Goal: Download file/media

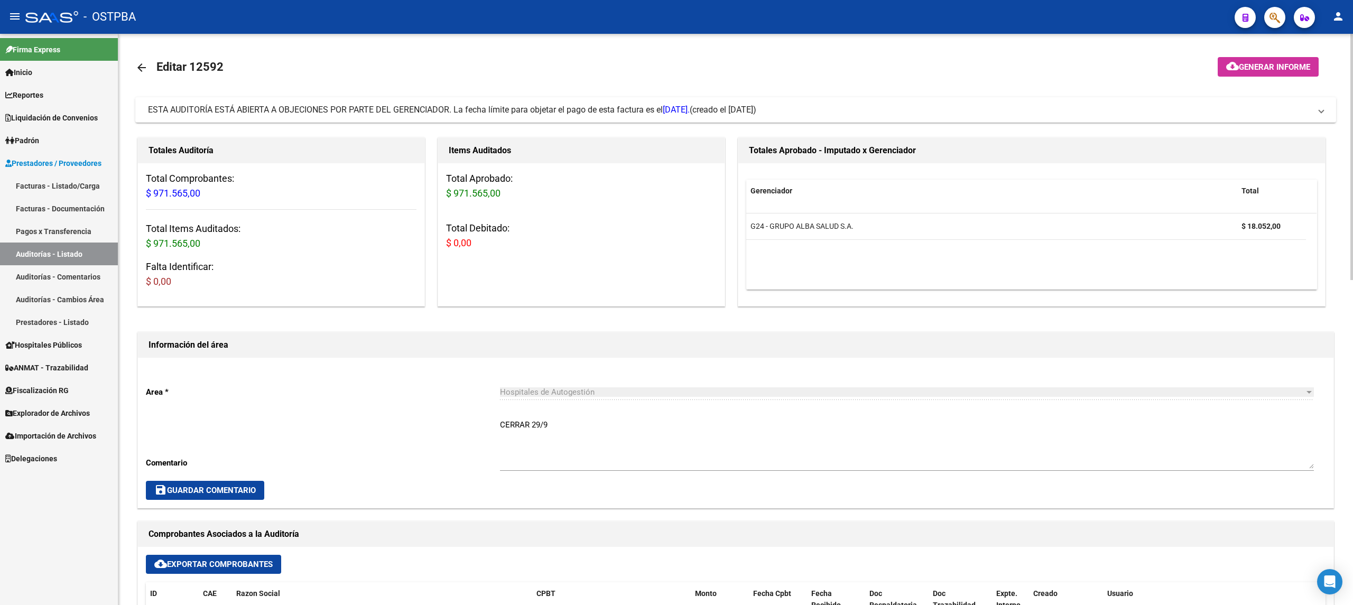
scroll to position [211, 0]
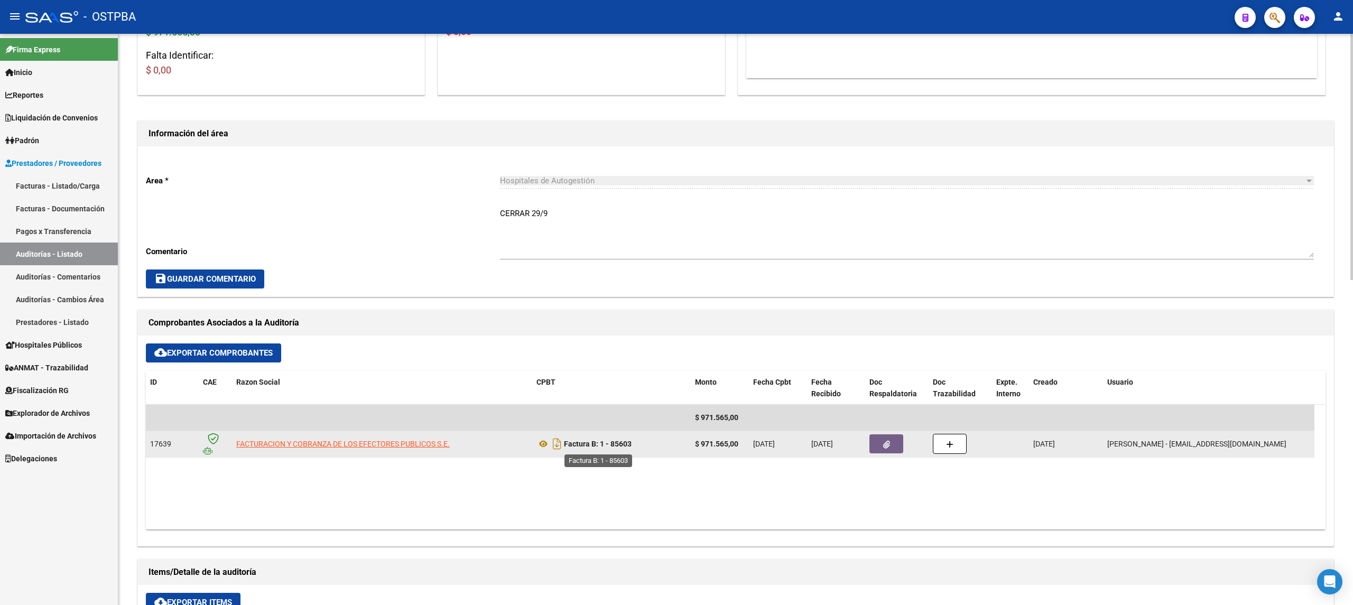
click at [629, 445] on strong "Factura B: 1 - 85603" at bounding box center [598, 444] width 68 height 8
click at [559, 448] on icon "Descargar documento" at bounding box center [557, 444] width 14 height 17
click at [883, 448] on icon "button" at bounding box center [886, 445] width 7 height 8
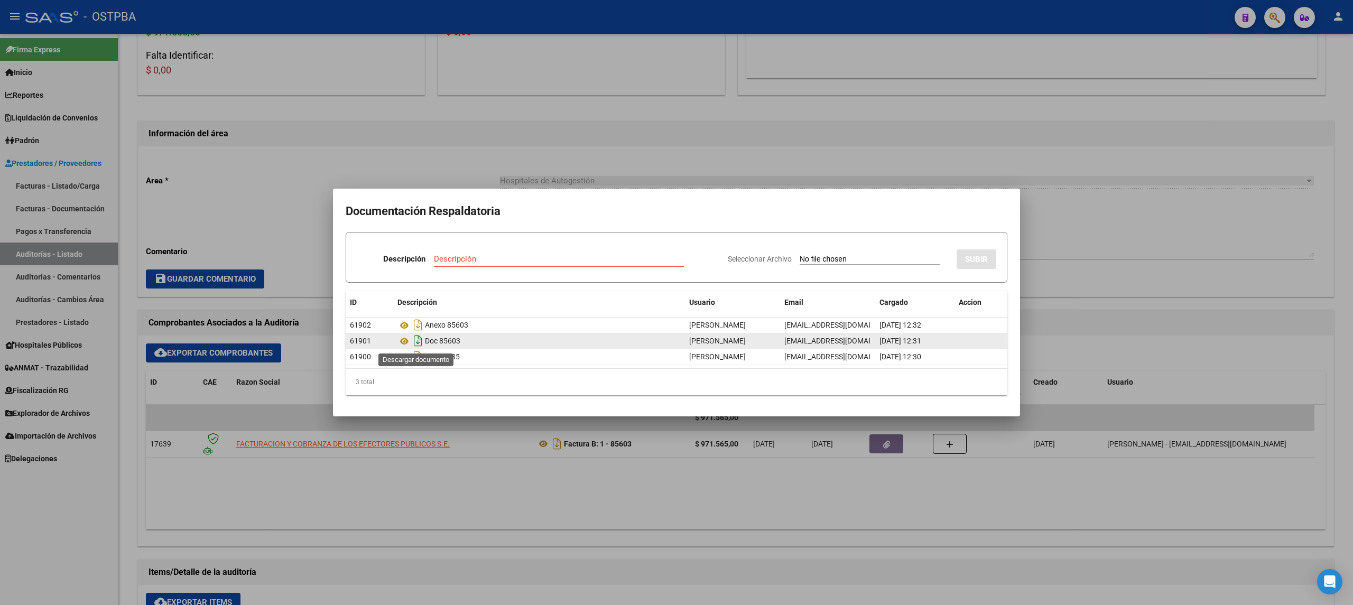
click at [417, 345] on icon "Descargar documento" at bounding box center [418, 341] width 14 height 17
click at [693, 155] on div at bounding box center [676, 302] width 1353 height 605
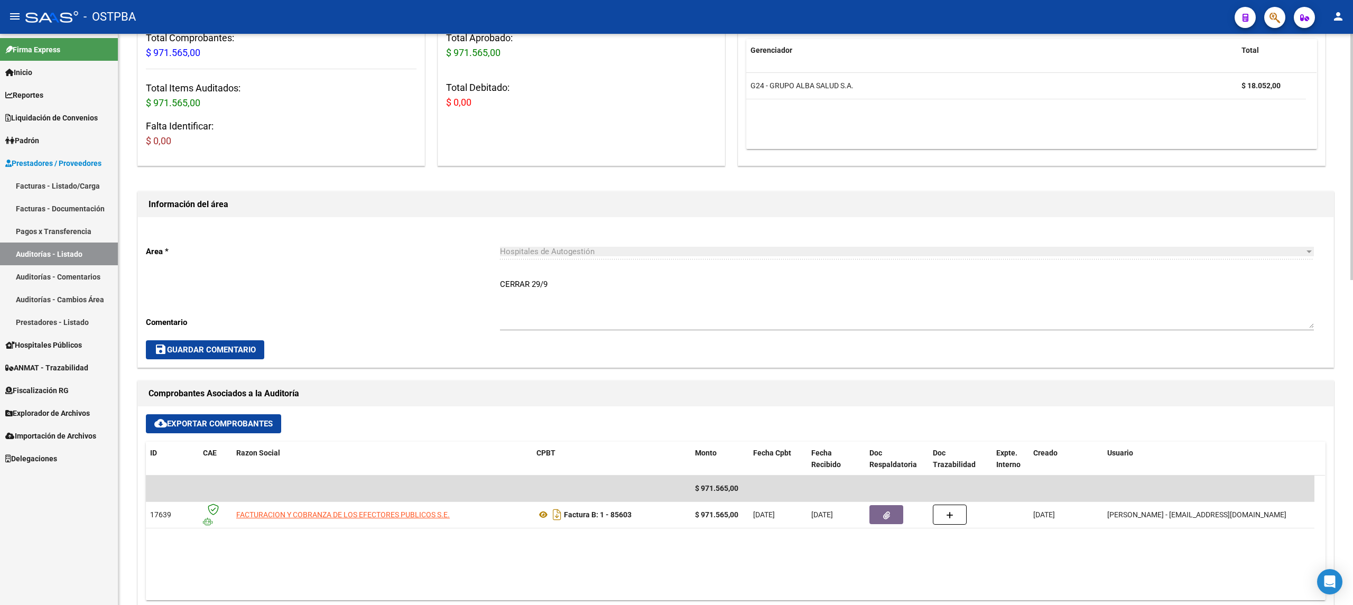
scroll to position [0, 0]
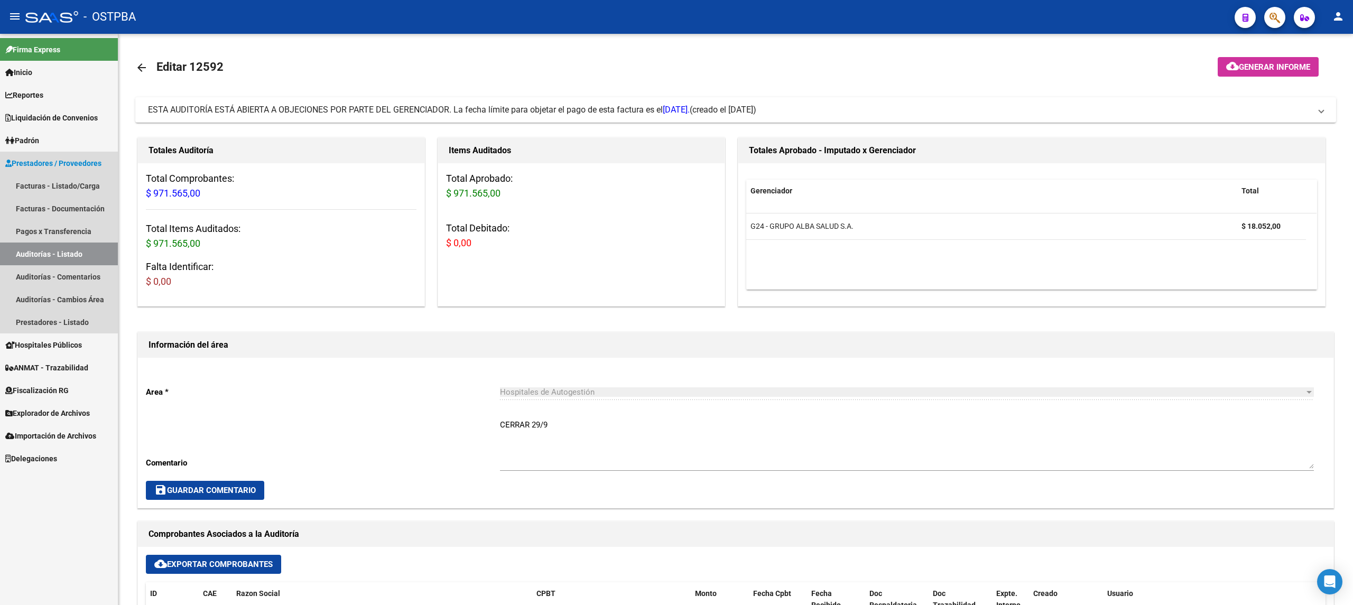
click at [56, 255] on link "Auditorías - Listado" at bounding box center [59, 254] width 118 height 23
